Goal: Information Seeking & Learning: Find specific fact

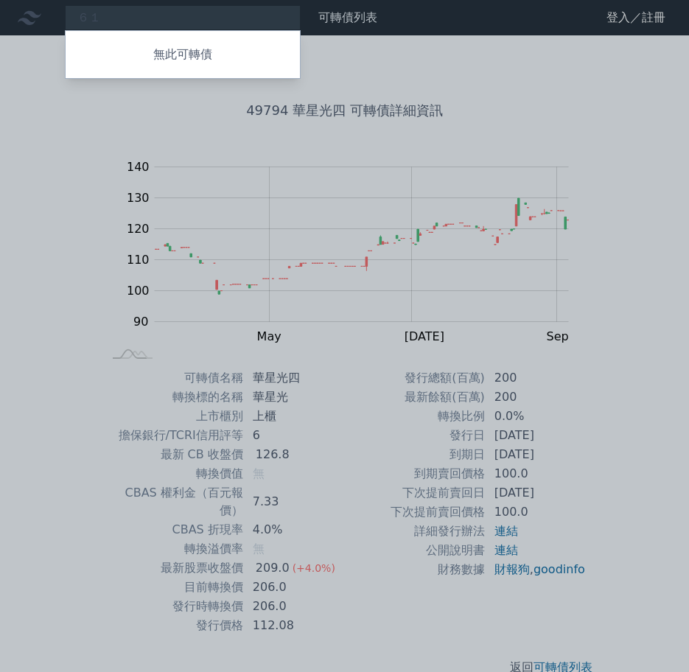
type input "６"
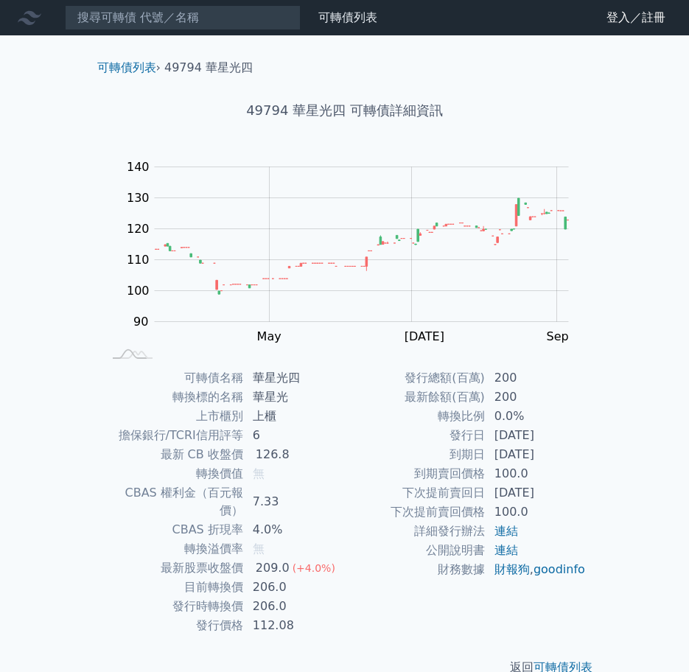
click at [124, 20] on input at bounding box center [183, 17] width 236 height 25
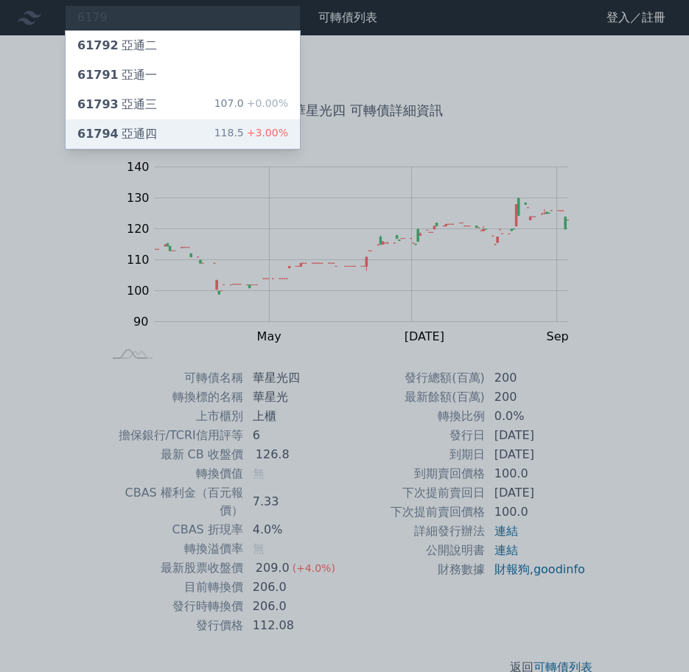
type input "6179"
click at [141, 125] on div "61794 亞通四" at bounding box center [117, 134] width 80 height 18
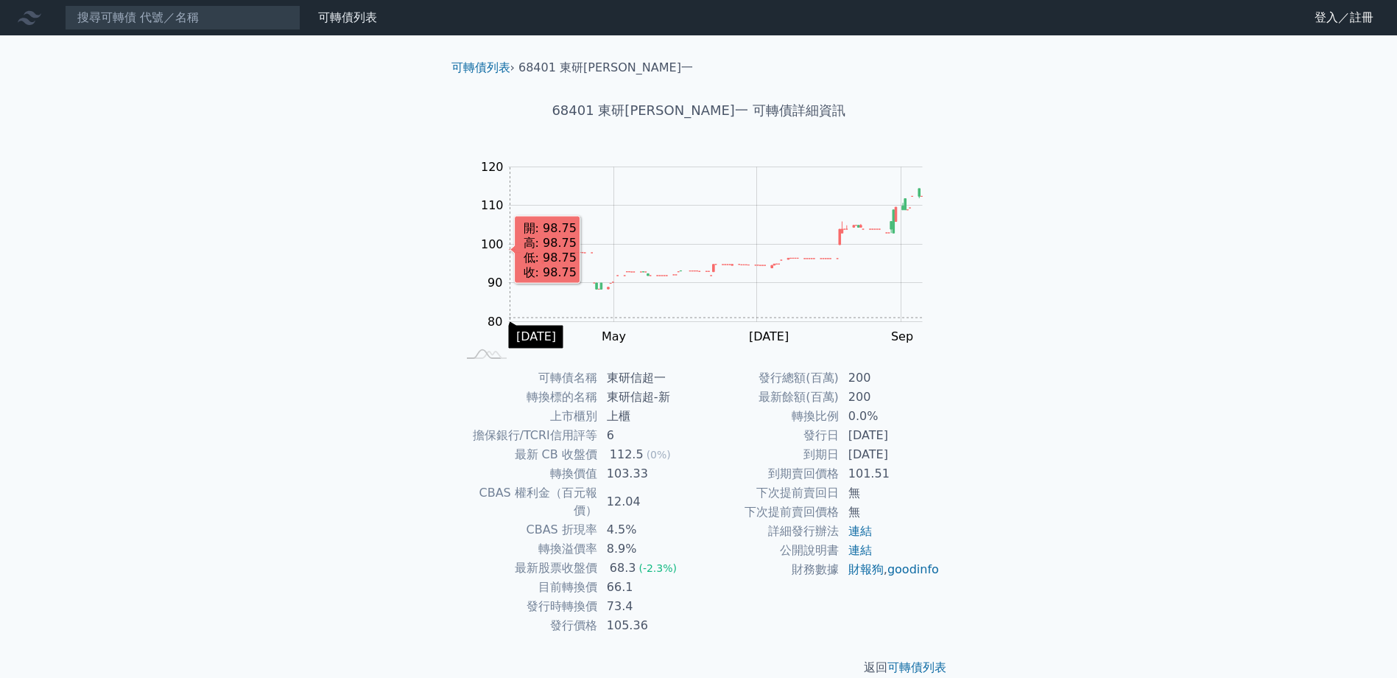
scroll to position [4, 0]
